Goal: Task Accomplishment & Management: Manage account settings

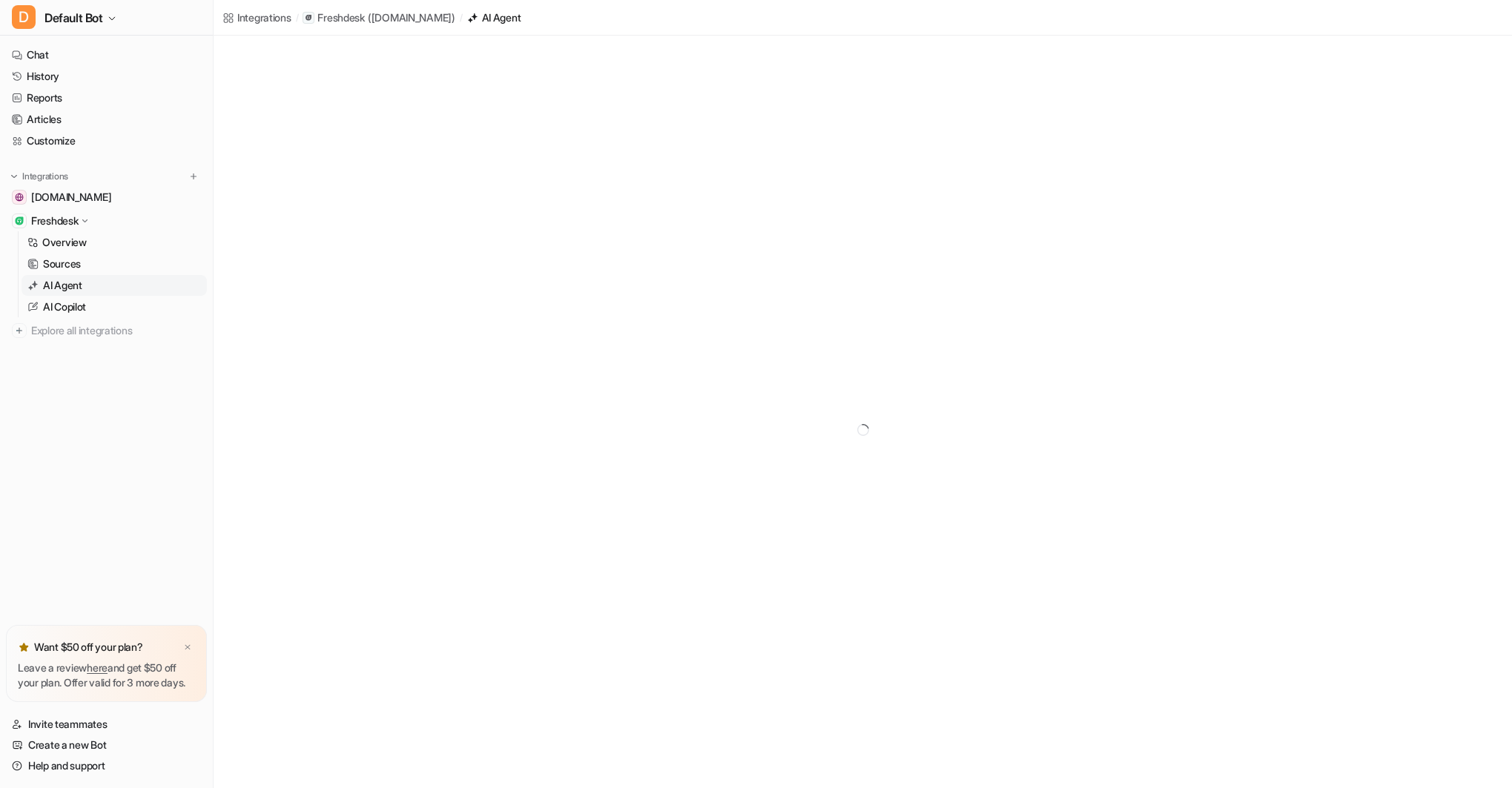
click at [97, 284] on link "AI Agent" at bounding box center [114, 286] width 186 height 21
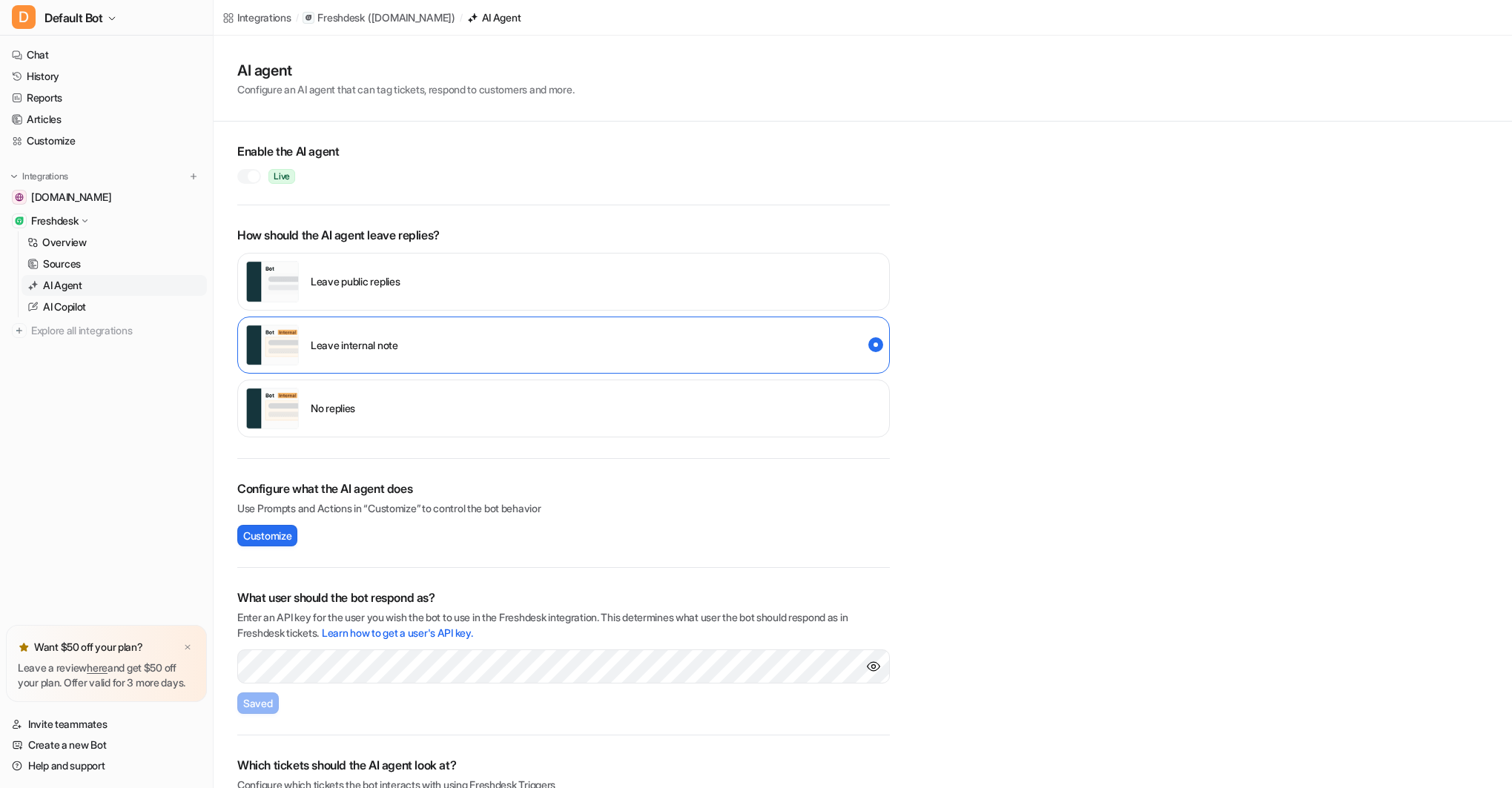
click at [355, 284] on p "Leave public replies" at bounding box center [355, 281] width 89 height 15
click at [89, 17] on span "Default Bot" at bounding box center [74, 18] width 58 height 21
click at [85, 56] on div "C Chat Bubble Bot" at bounding box center [66, 56] width 91 height 15
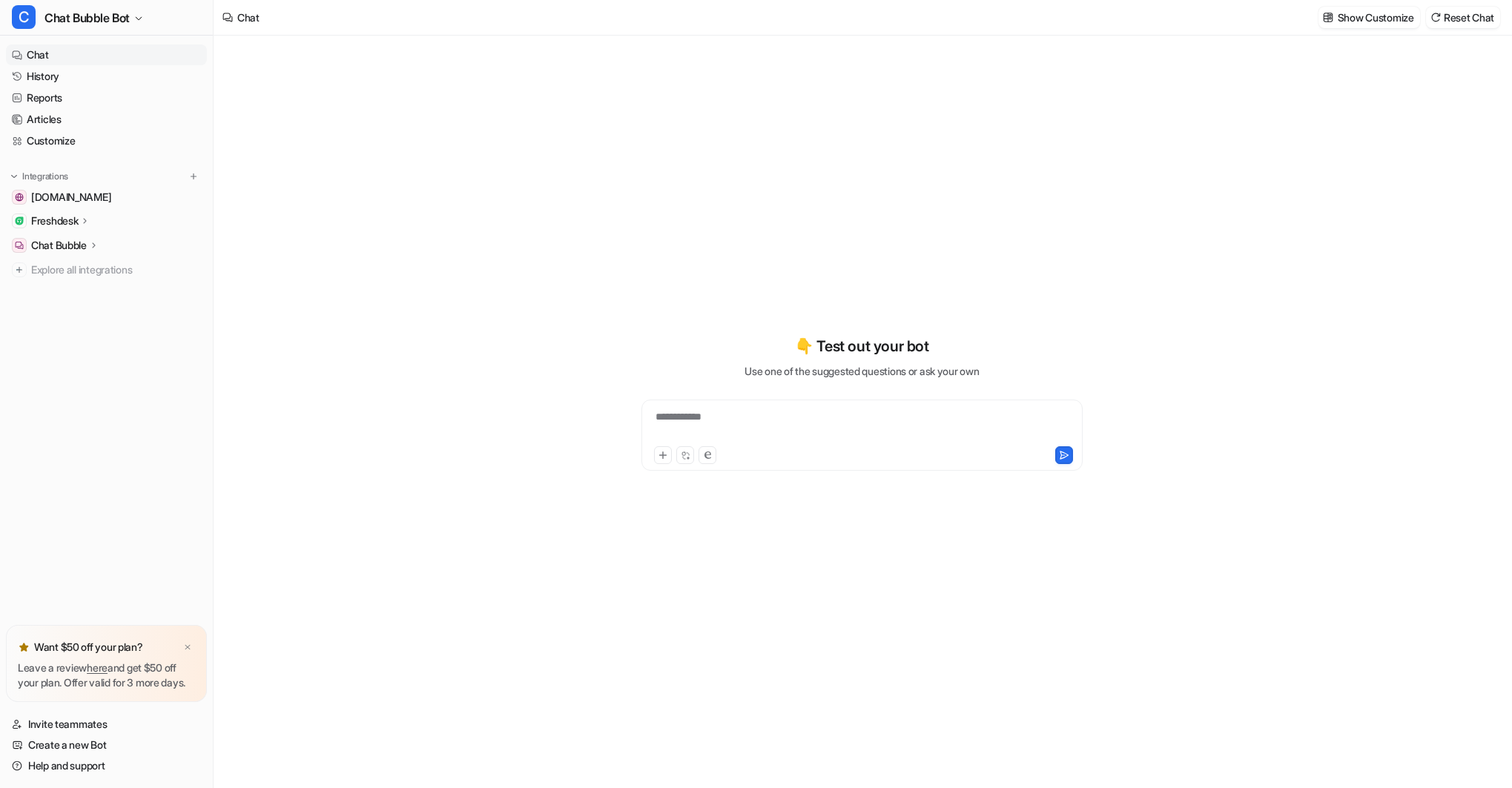
type textarea "**********"
click at [132, 16] on button "C Chat Bubble Bot" at bounding box center [106, 17] width 213 height 35
click at [75, 138] on link "Settings" at bounding box center [119, 137] width 205 height 25
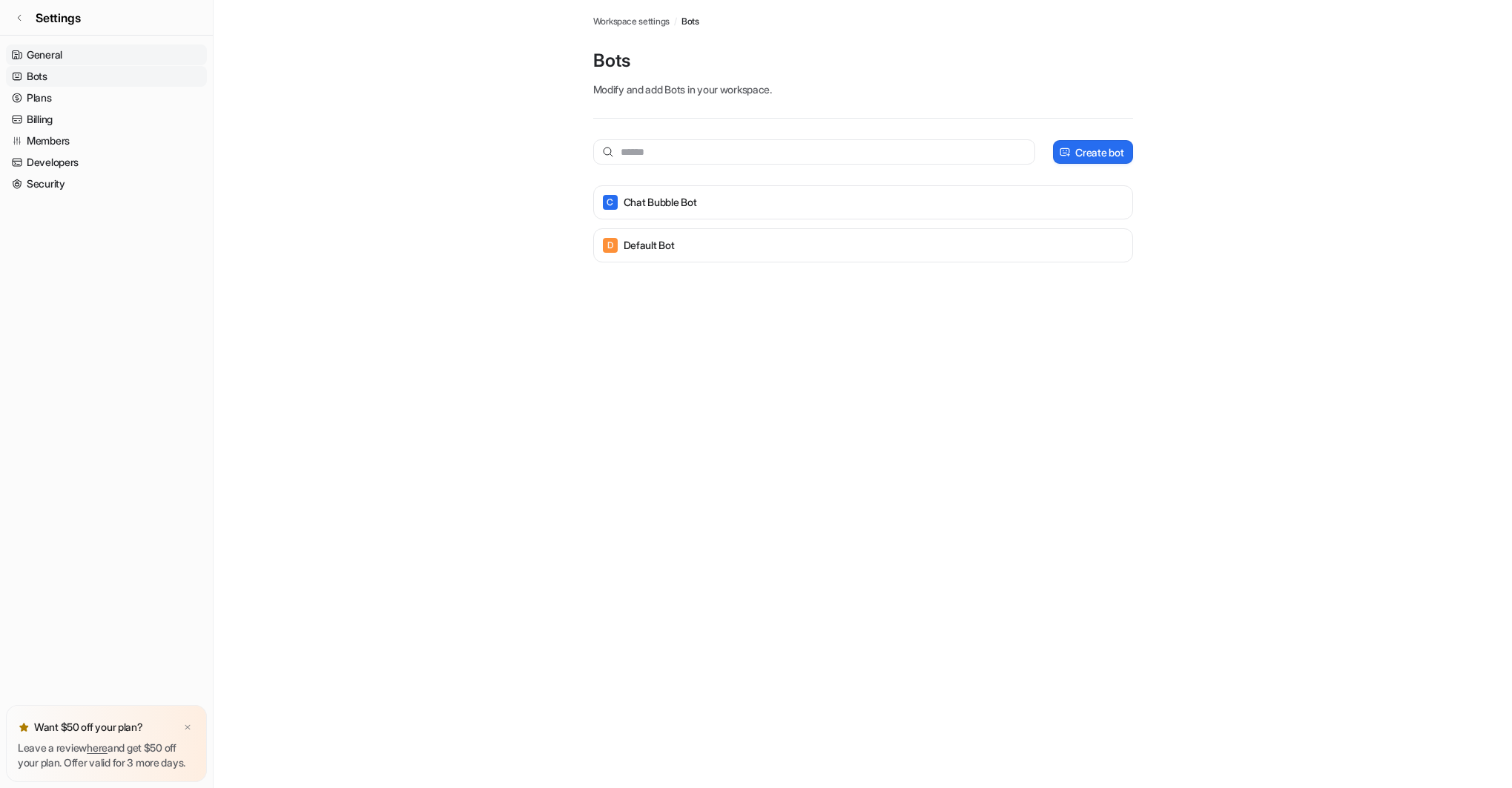
click at [61, 54] on link "General" at bounding box center [106, 55] width 201 height 21
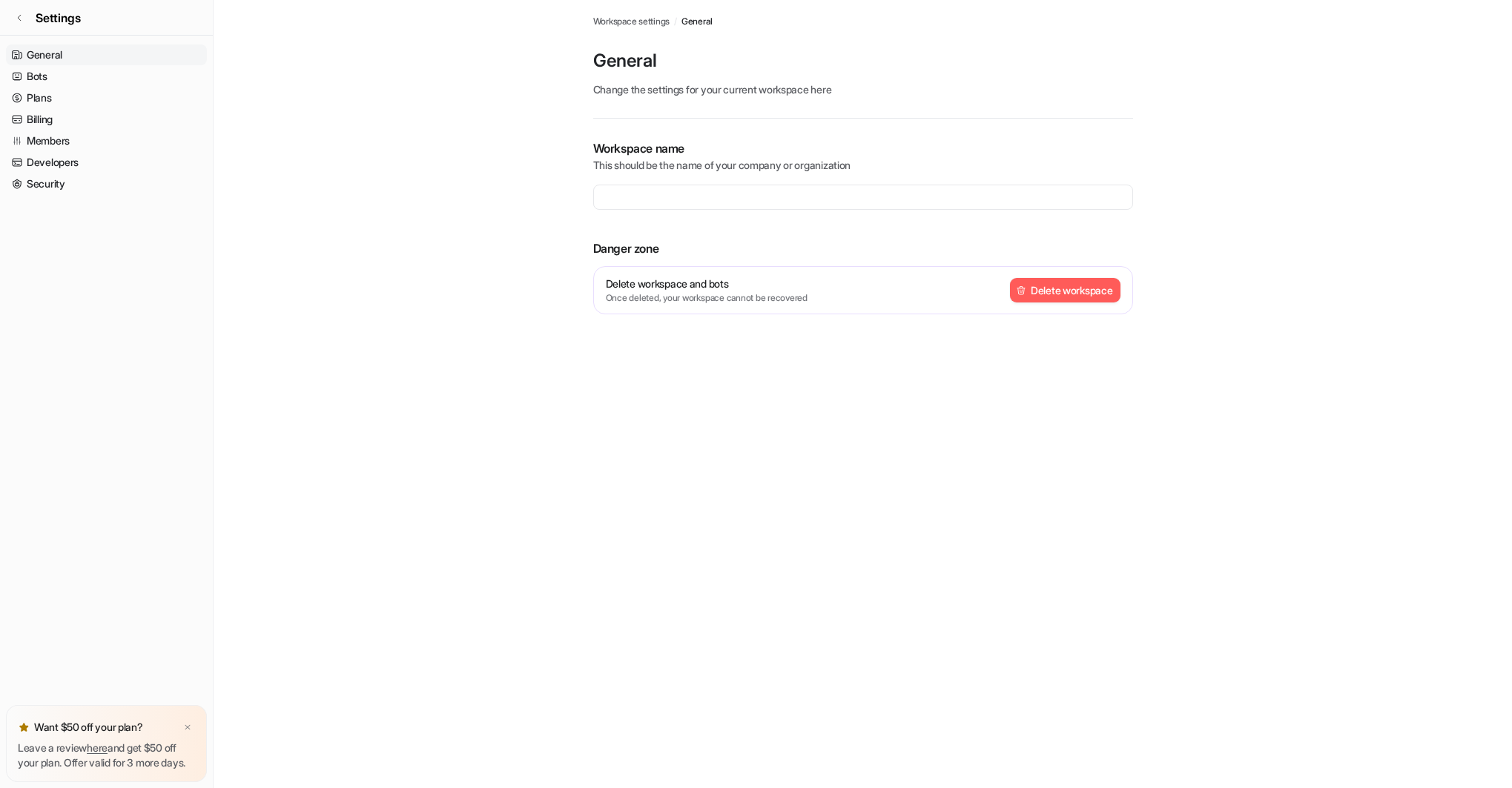
type input "**********"
click at [55, 75] on link "Bots" at bounding box center [106, 77] width 201 height 21
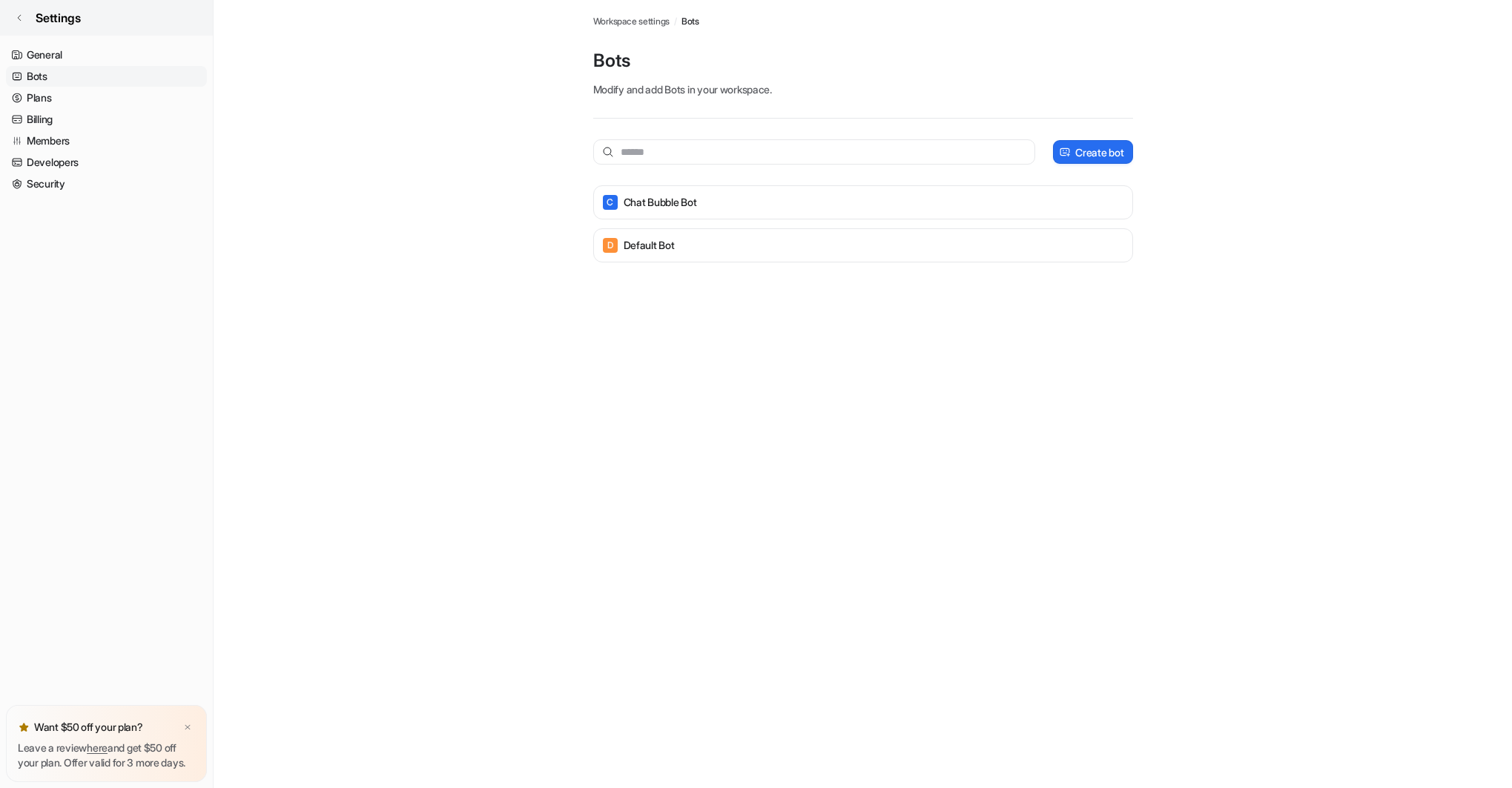
click at [60, 18] on span "Settings" at bounding box center [57, 17] width 45 height 18
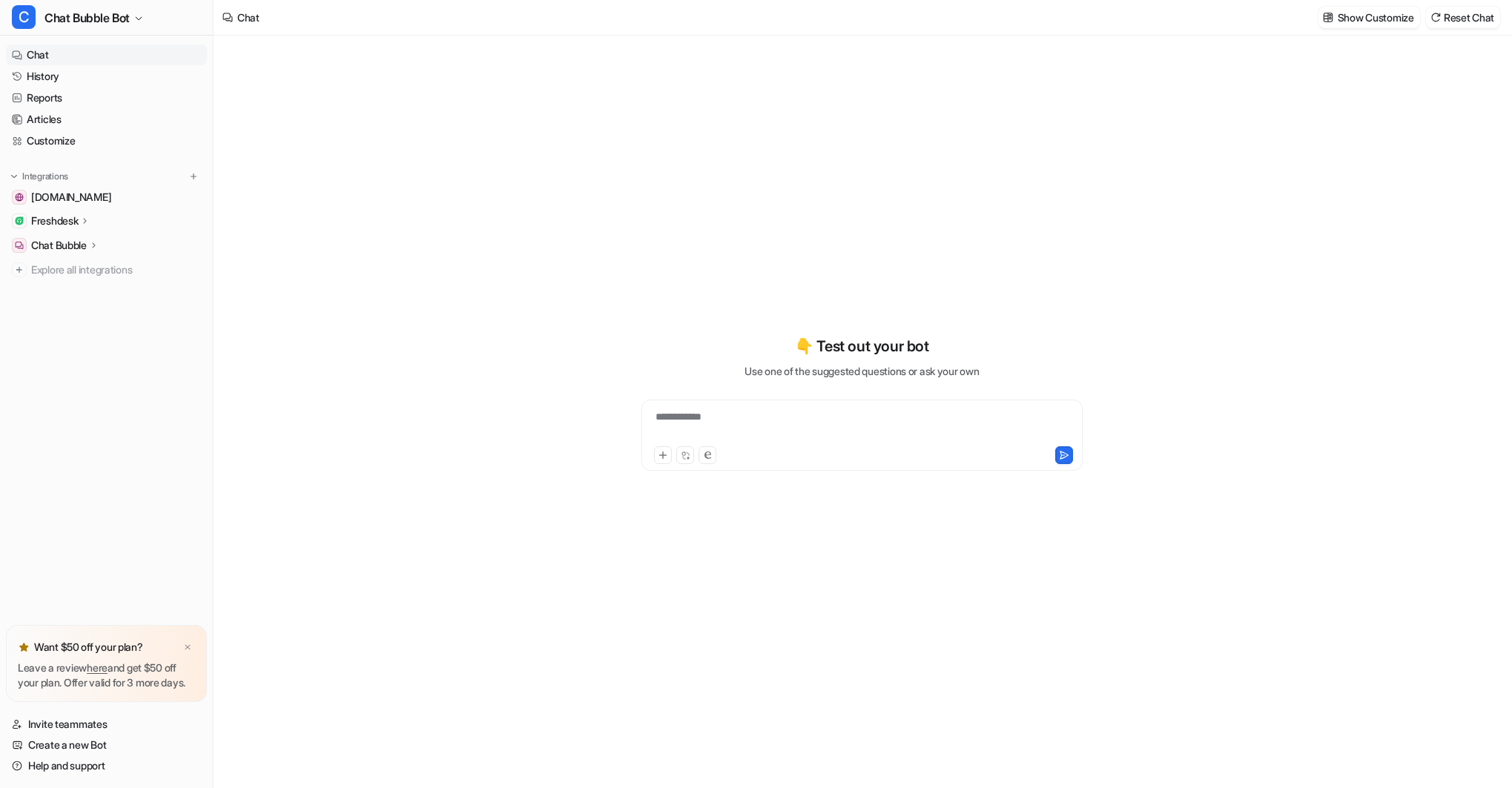
click at [77, 243] on p "Chat Bubble" at bounding box center [59, 246] width 55 height 15
click at [86, 286] on p "Configuration" at bounding box center [74, 289] width 61 height 15
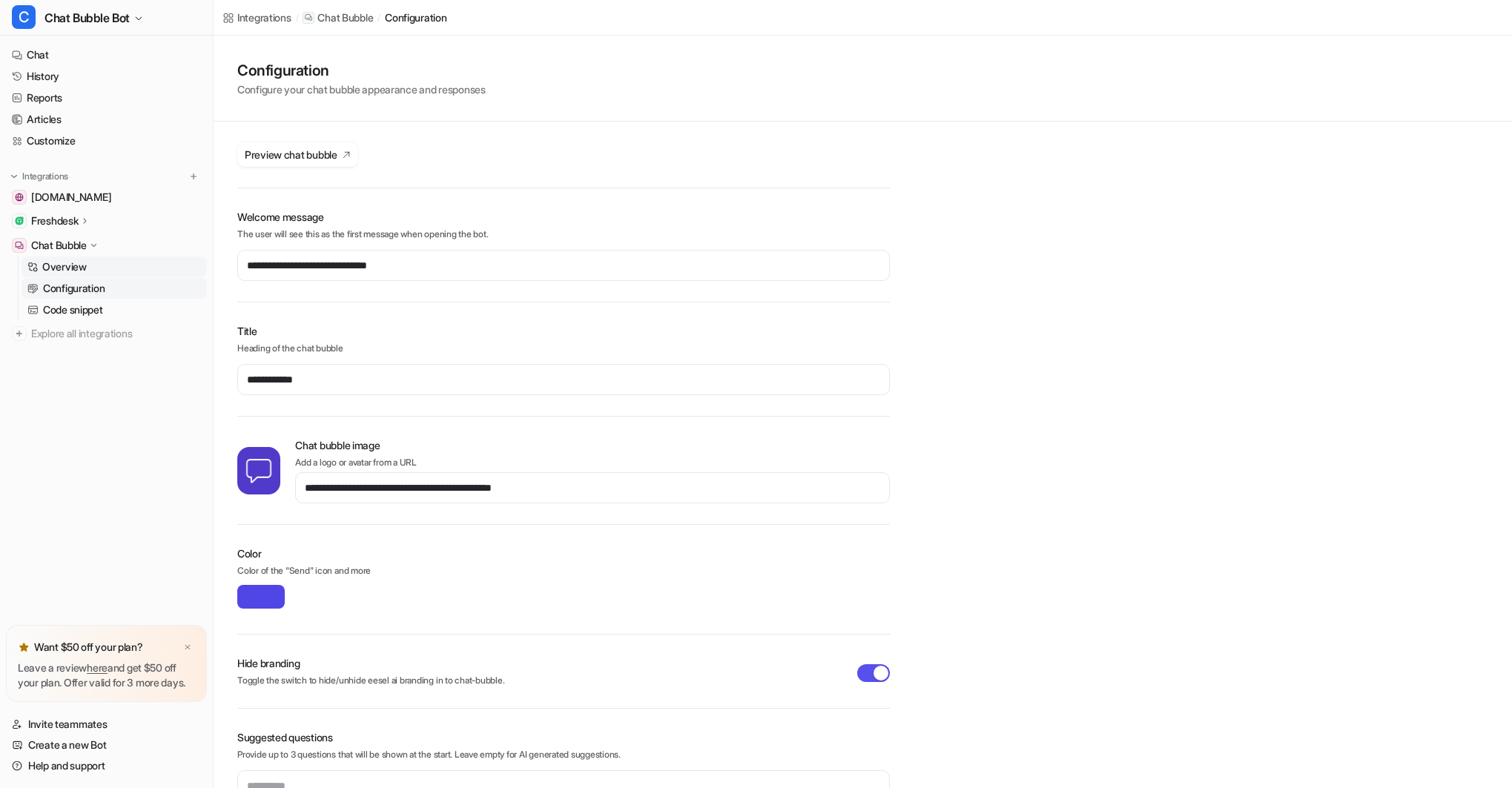
click at [66, 262] on p "Overview" at bounding box center [64, 267] width 45 height 15
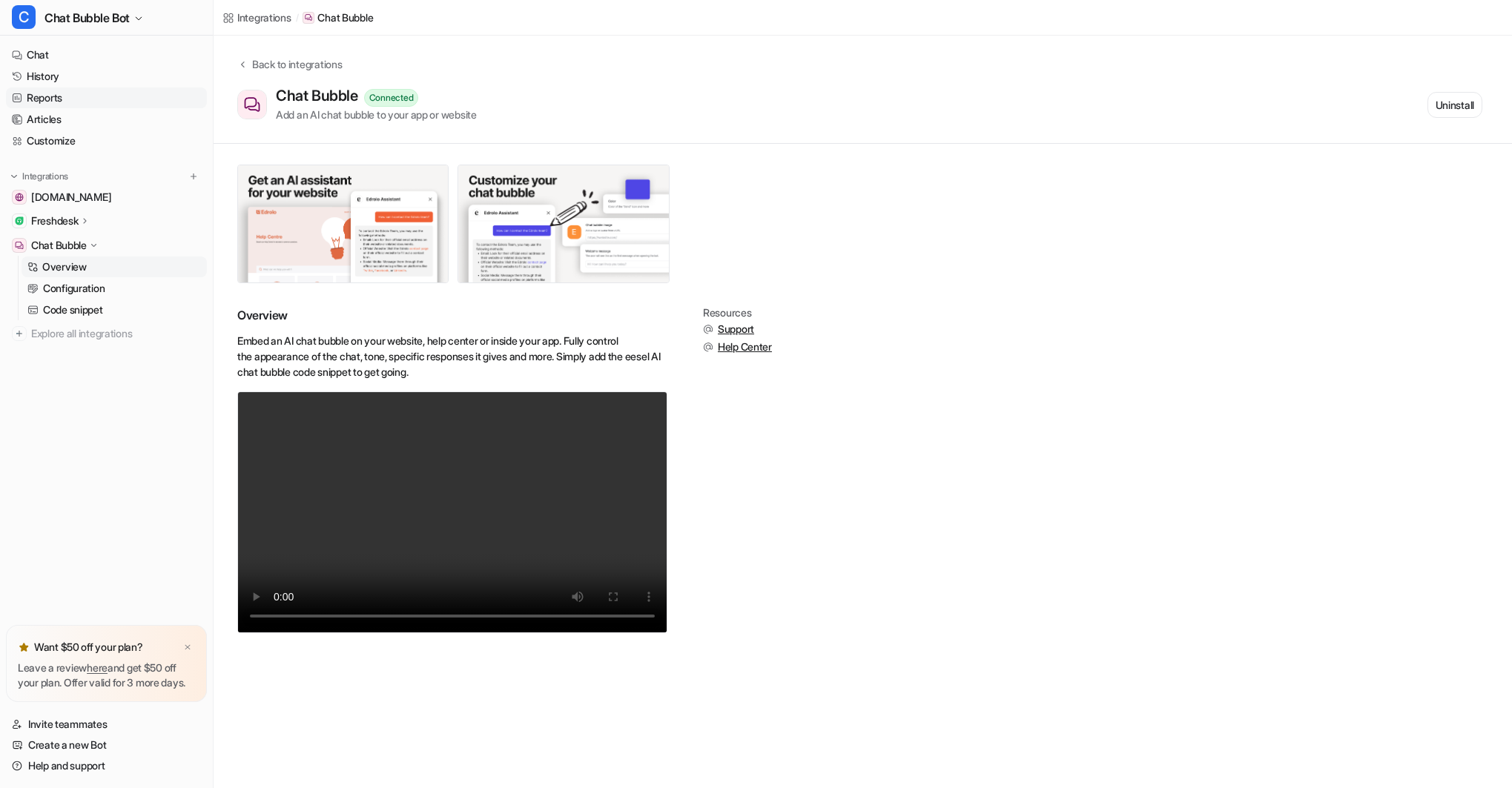
click at [53, 98] on link "Reports" at bounding box center [106, 98] width 201 height 21
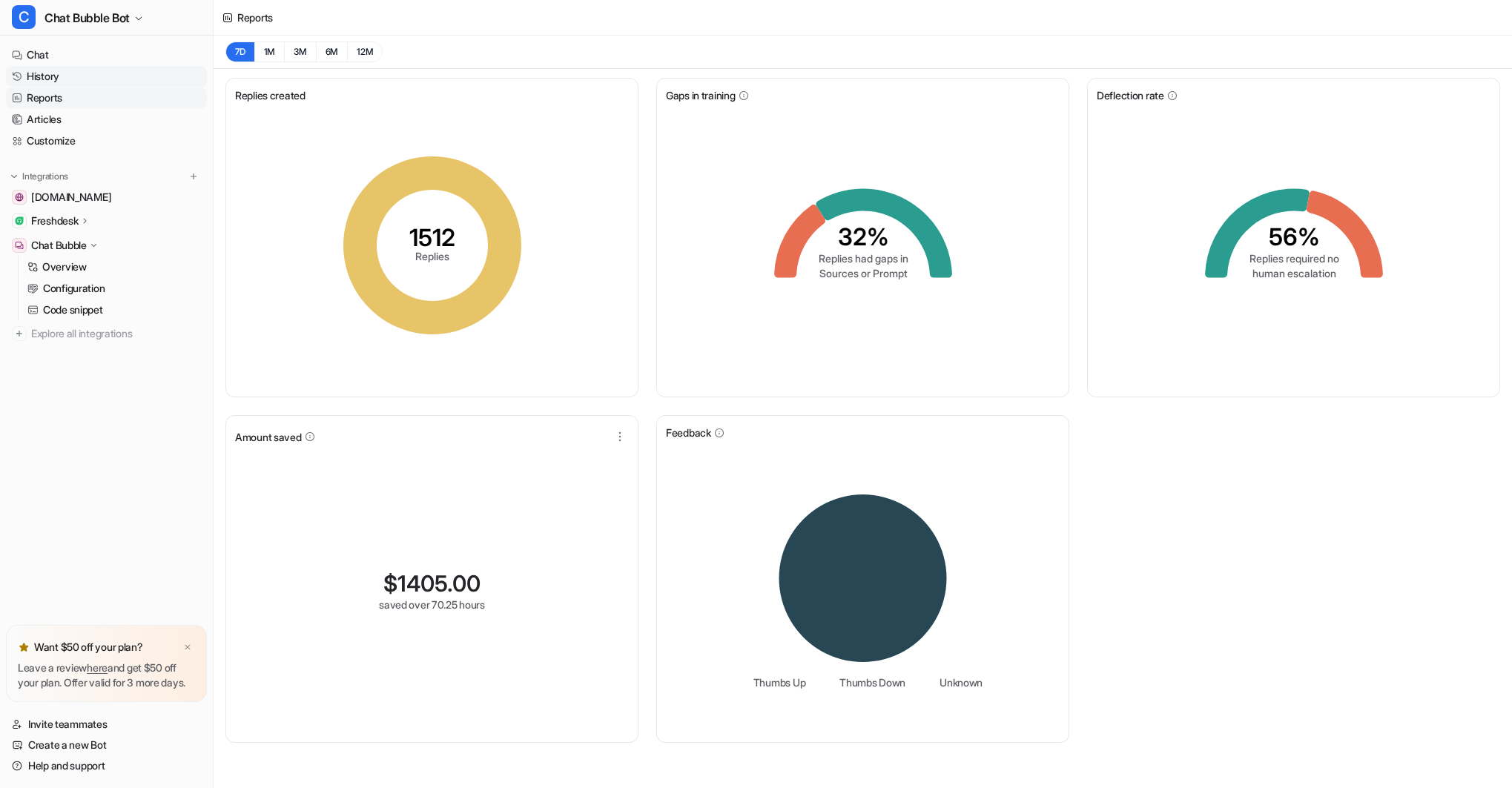
click at [56, 77] on link "History" at bounding box center [106, 77] width 201 height 21
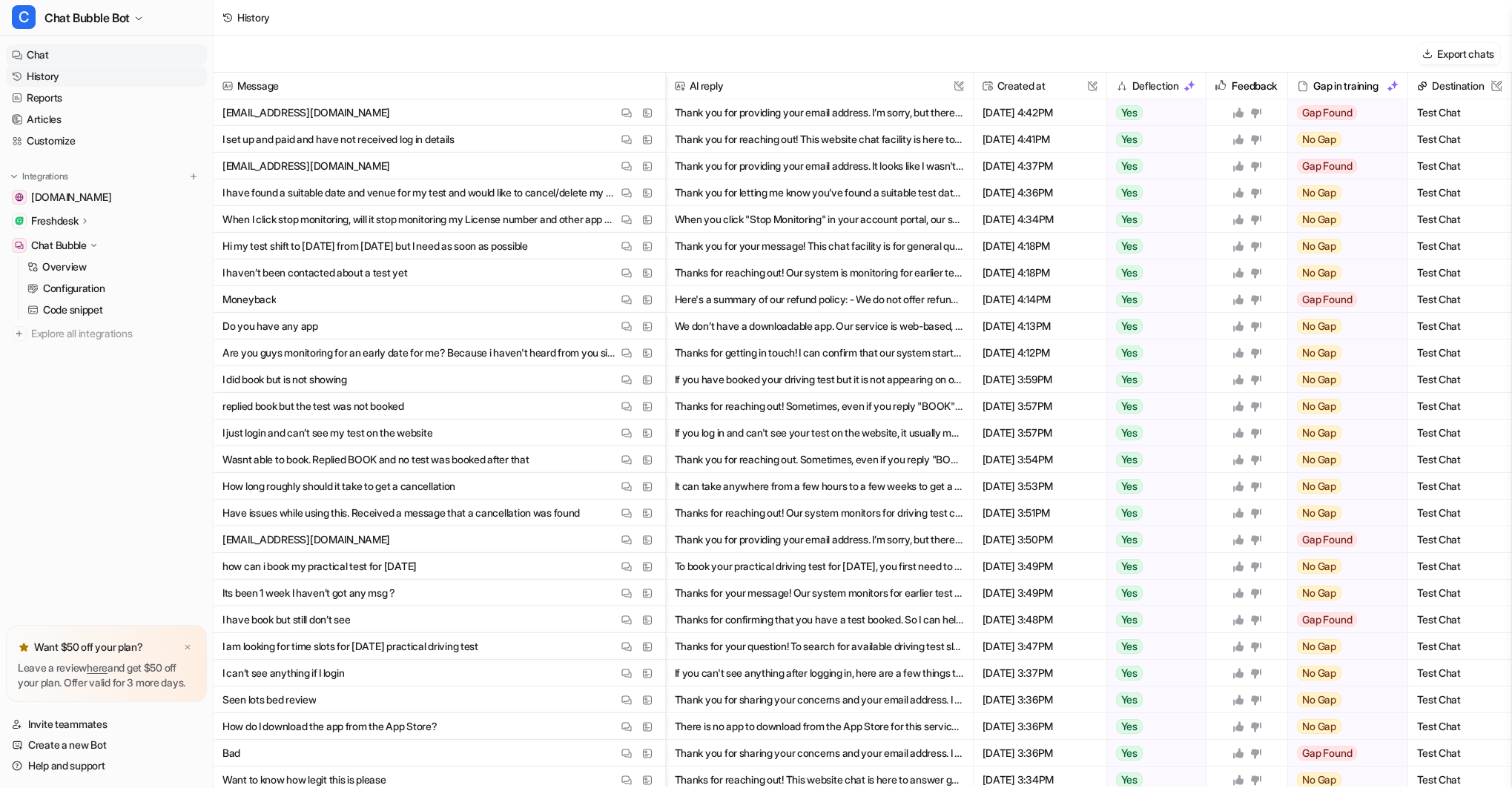
click at [51, 55] on link "Chat" at bounding box center [106, 55] width 201 height 21
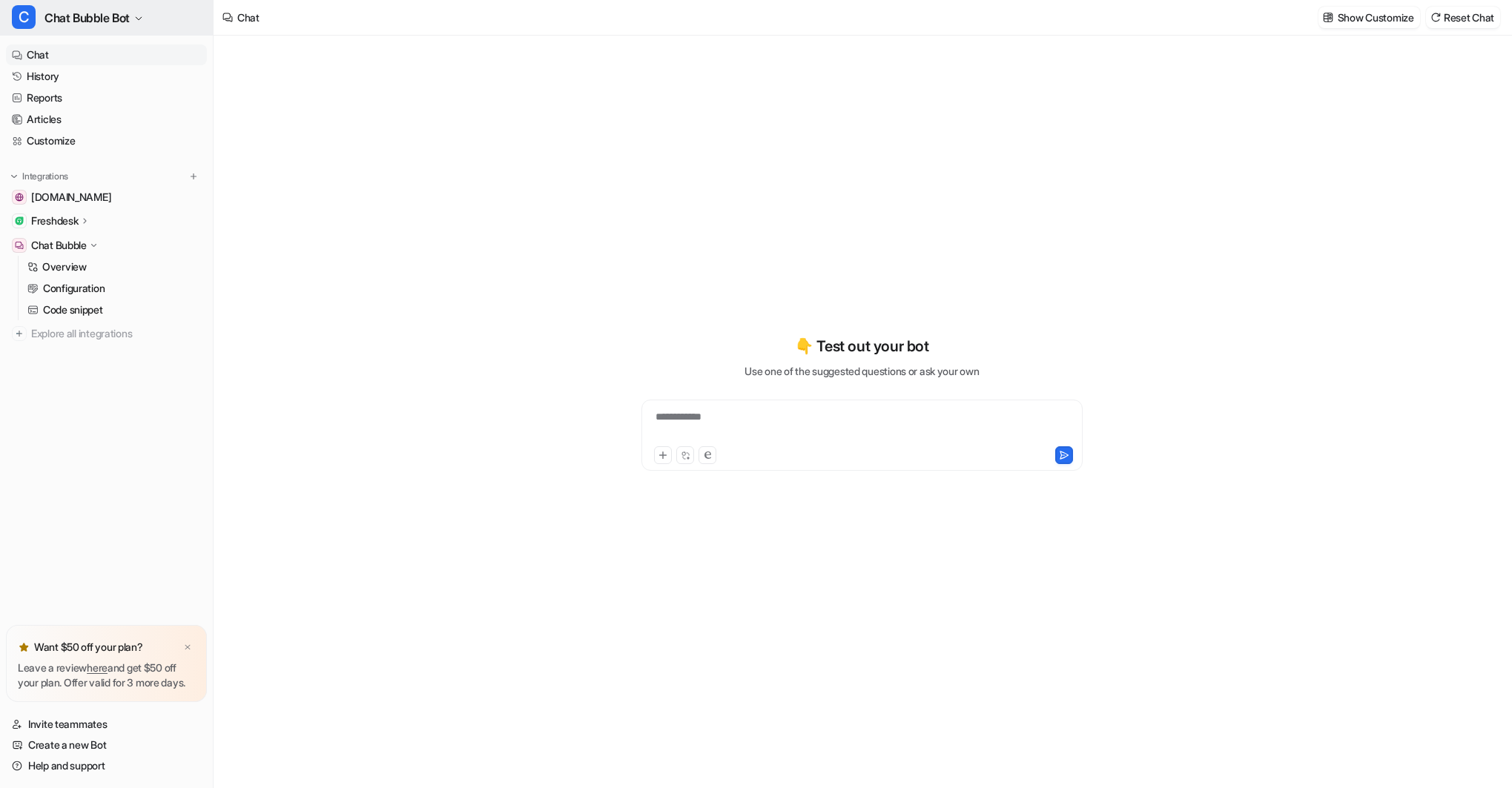
click at [118, 16] on span "Chat Bubble Bot" at bounding box center [87, 18] width 85 height 21
click at [85, 81] on div "D Default Bot" at bounding box center [55, 81] width 69 height 15
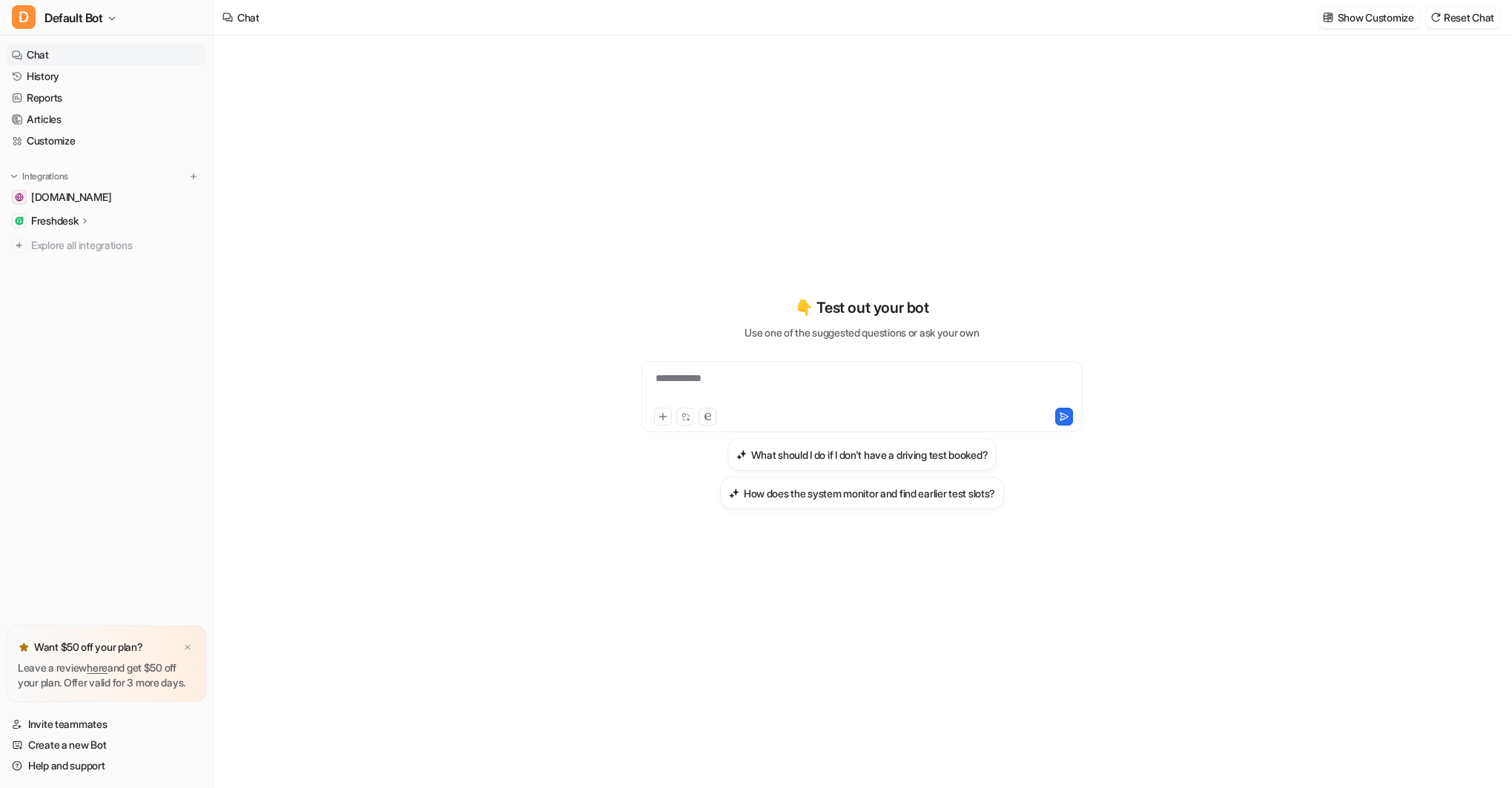
click at [75, 220] on p "Freshdesk" at bounding box center [55, 221] width 47 height 15
click at [81, 289] on p "AI Agent" at bounding box center [62, 286] width 39 height 15
